Goal: Task Accomplishment & Management: Manage account settings

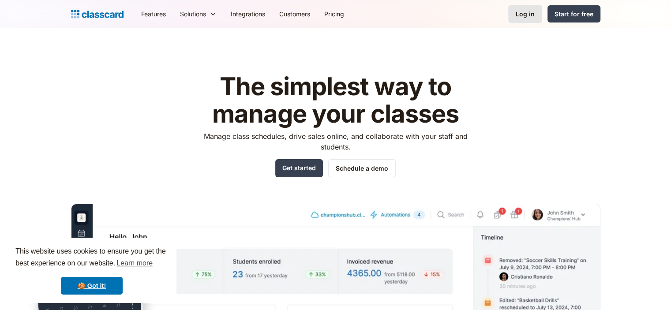
click at [513, 13] on link "Log in" at bounding box center [525, 14] width 34 height 18
click at [528, 14] on div "Log in" at bounding box center [524, 13] width 19 height 9
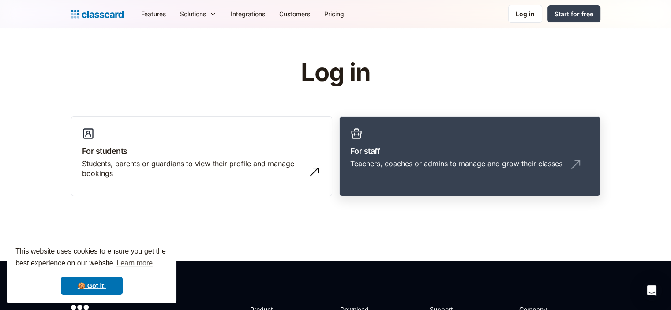
click at [461, 159] on div "Teachers, coaches or admins to manage and grow their classes" at bounding box center [456, 164] width 212 height 10
click at [583, 17] on div "Start for free" at bounding box center [573, 13] width 39 height 9
